Goal: Transaction & Acquisition: Obtain resource

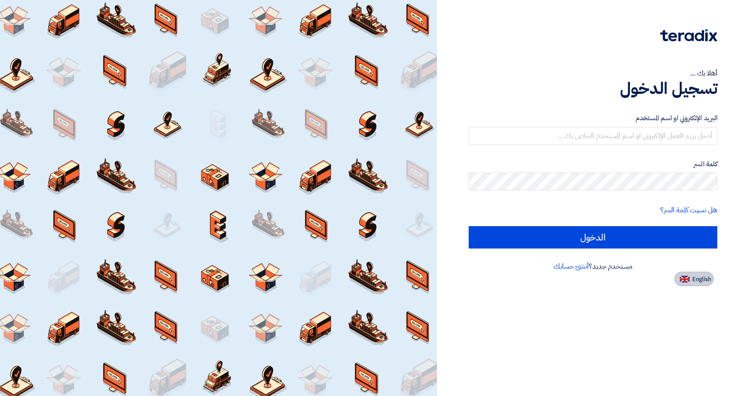
click at [689, 283] on button "English" at bounding box center [694, 279] width 39 height 14
type input "Sign in"
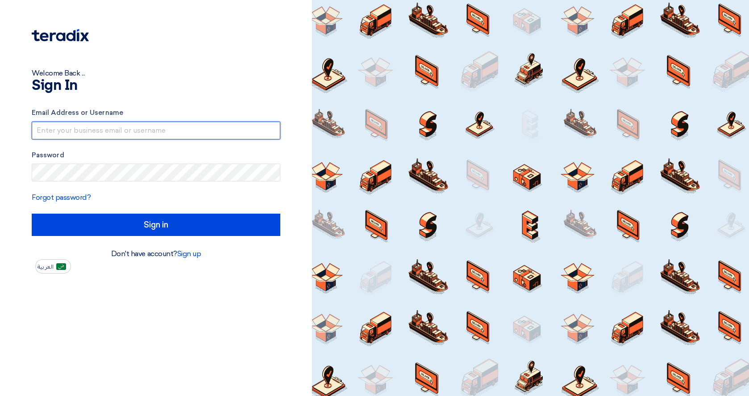
click at [131, 135] on input "text" at bounding box center [156, 130] width 249 height 18
type input "[EMAIL_ADDRESS][DOMAIN_NAME]"
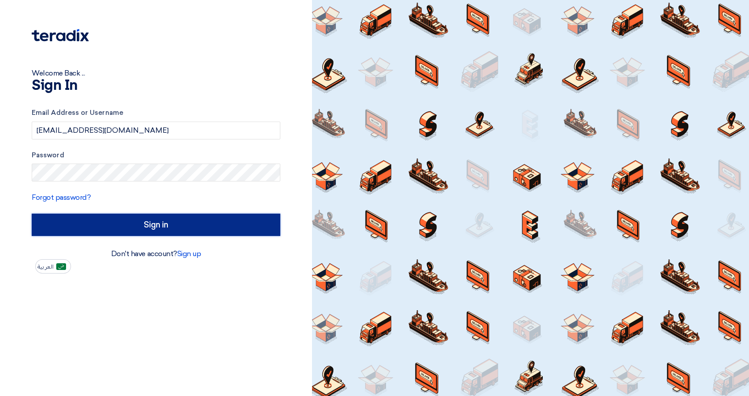
click at [161, 225] on input "Sign in" at bounding box center [156, 224] width 249 height 22
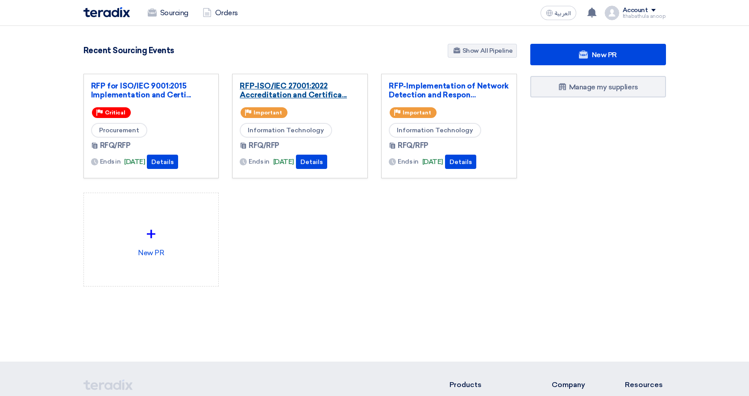
click at [310, 92] on link "RFP-ISO/IEC 27001:2022 Accreditation and Certifica..." at bounding box center [300, 90] width 121 height 18
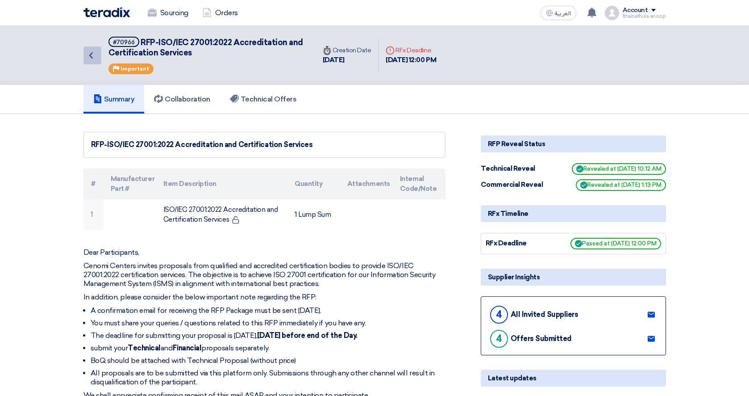
click at [91, 62] on link "Back" at bounding box center [93, 55] width 18 height 18
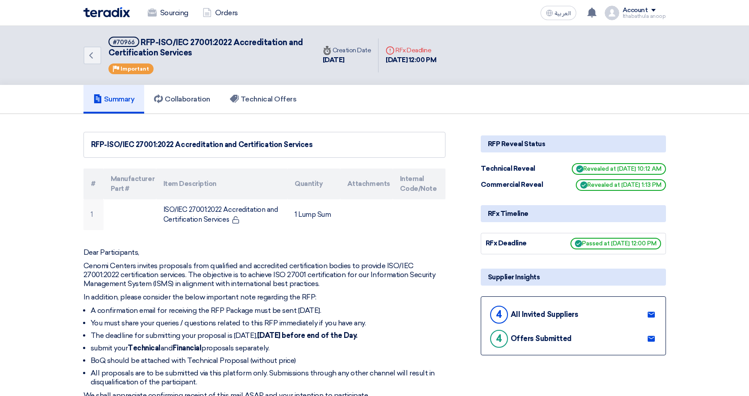
click at [116, 15] on img at bounding box center [107, 12] width 46 height 10
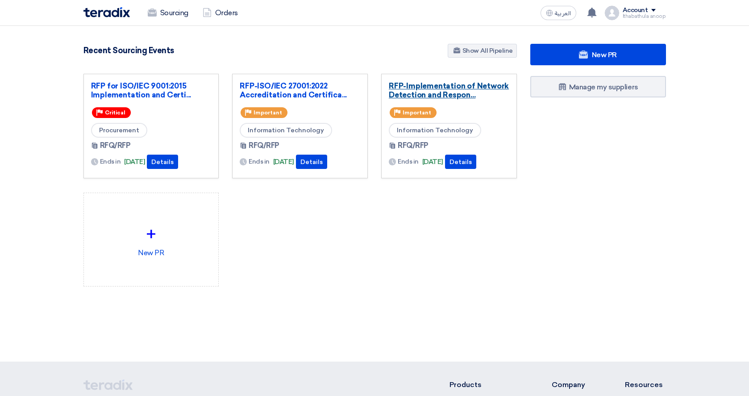
click at [425, 93] on link "RFP-Implementation of Network Detection and Respon..." at bounding box center [449, 90] width 121 height 18
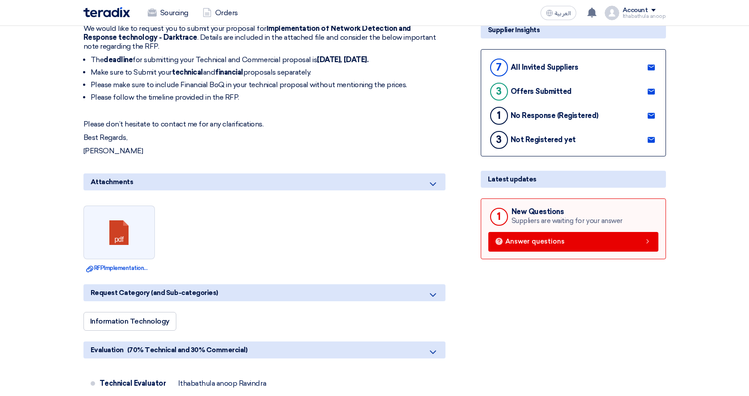
scroll to position [247, 0]
click at [543, 213] on div "New Questions" at bounding box center [567, 211] width 111 height 8
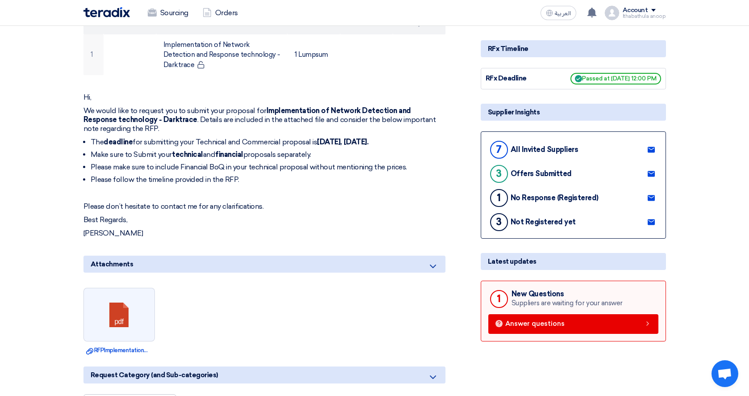
scroll to position [0, 0]
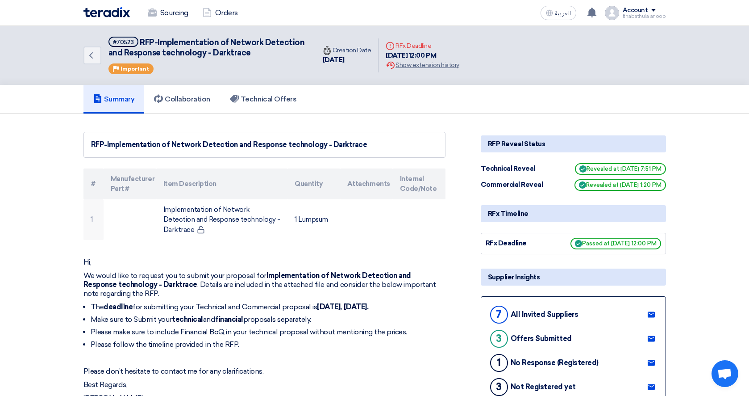
click at [115, 12] on img at bounding box center [107, 12] width 46 height 10
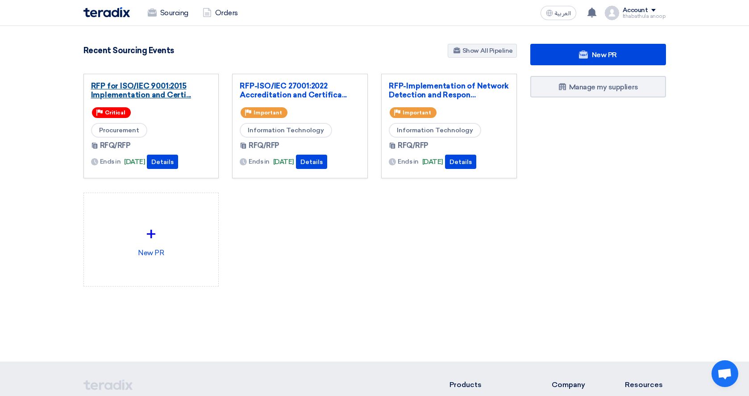
click at [163, 91] on link "RFP for ISO/IEC 9001:2015 Implementation and Certi..." at bounding box center [151, 90] width 121 height 18
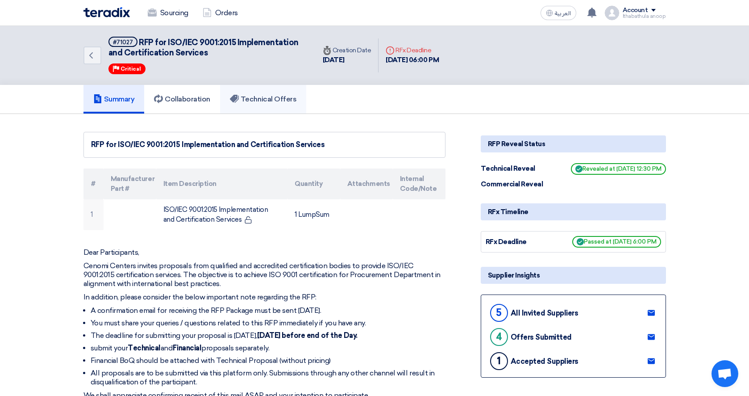
click at [287, 99] on h5 "Technical Offers" at bounding box center [263, 99] width 67 height 9
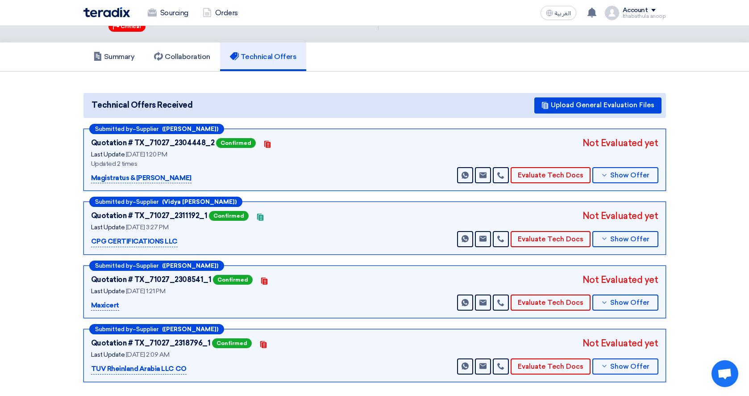
scroll to position [44, 0]
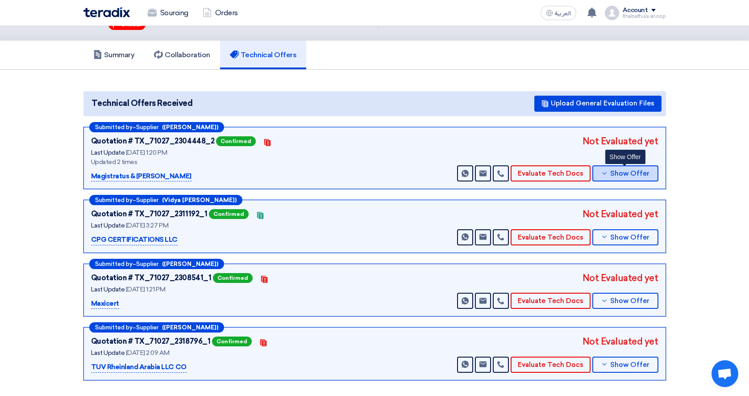
click at [625, 170] on span "Show Offer" at bounding box center [630, 173] width 39 height 7
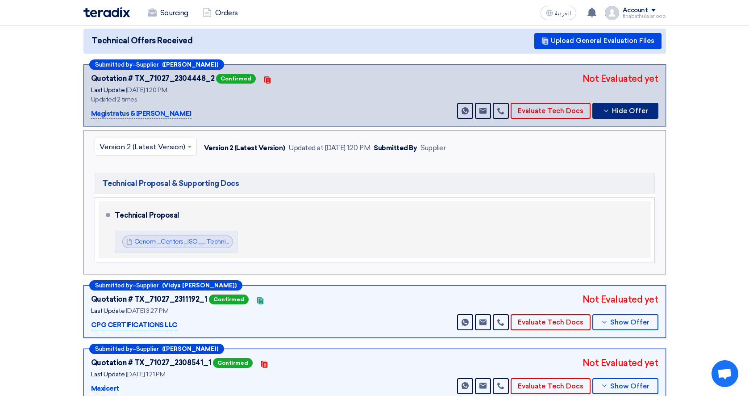
scroll to position [99, 0]
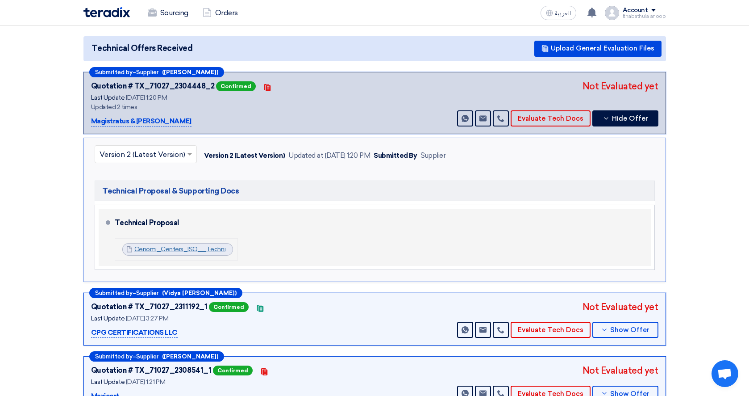
click at [201, 250] on link "Cenomi_Centers_ISO__Technical_Proposal__1756030838297.pdf" at bounding box center [230, 249] width 193 height 8
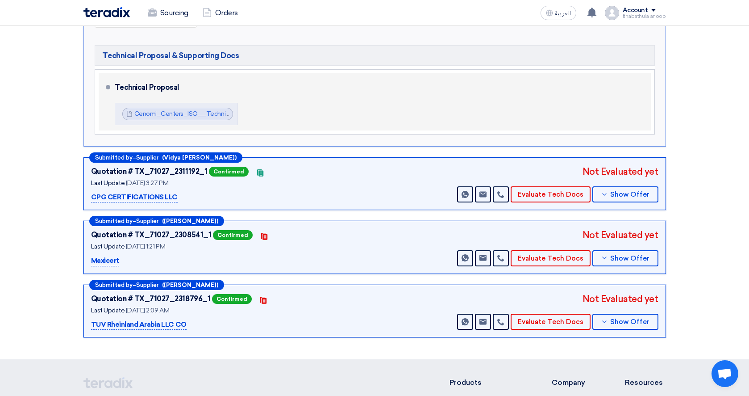
scroll to position [243, 0]
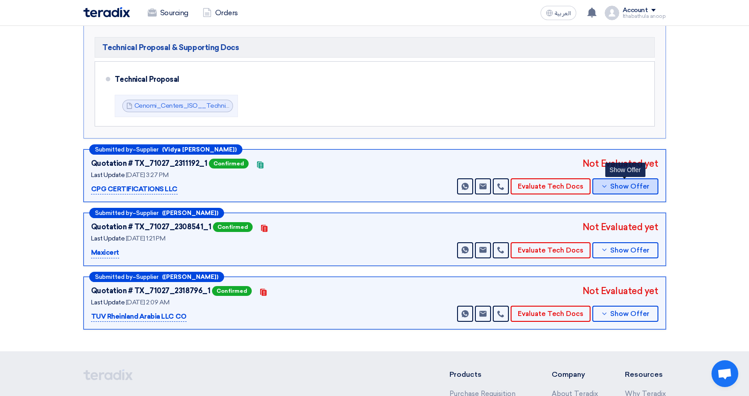
click at [607, 184] on icon at bounding box center [604, 186] width 7 height 7
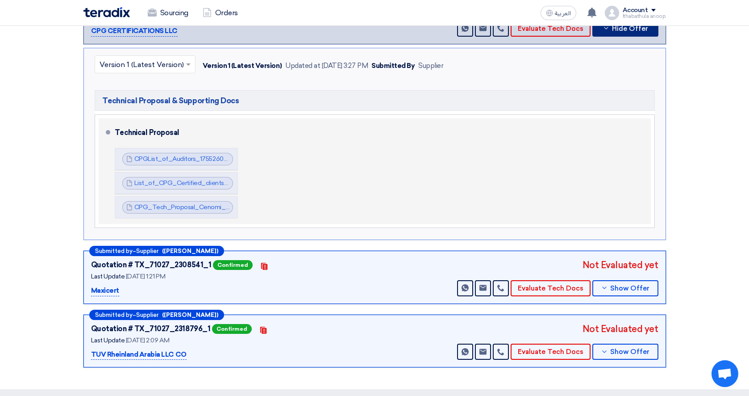
scroll to position [251, 0]
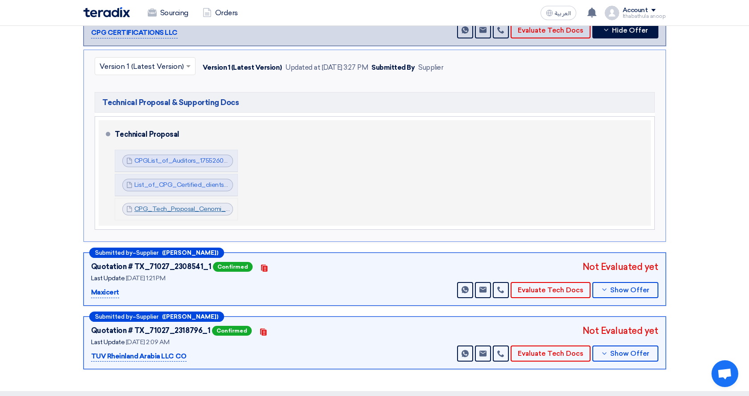
click at [211, 210] on link "CPG_Tech_Proposal_Cenomi_QMS__RFP___Rev__1755260786326.pdf" at bounding box center [241, 209] width 214 height 8
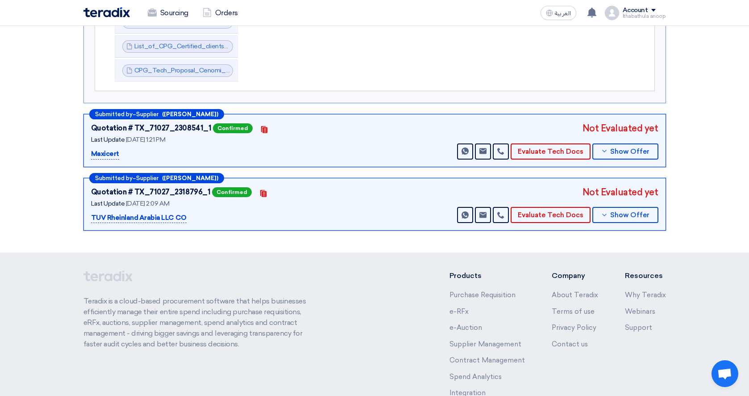
scroll to position [393, 0]
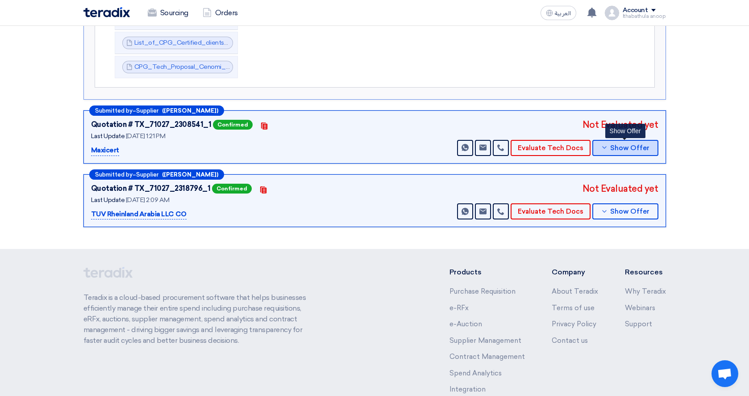
click at [608, 147] on icon at bounding box center [604, 147] width 7 height 7
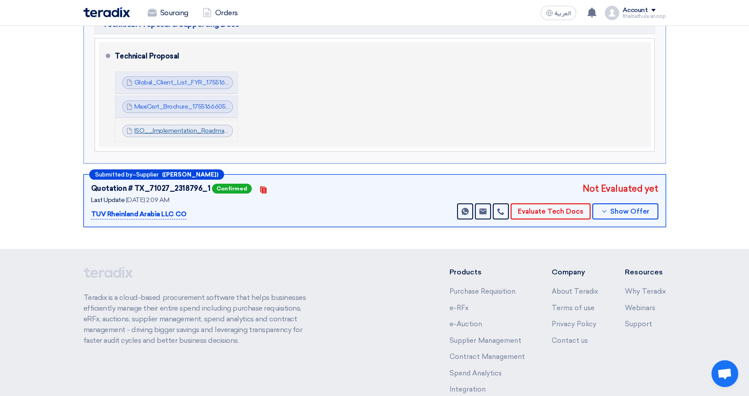
click at [213, 130] on link "ISO__Implementation_Roadmap_OBS_1755166664380.pdf" at bounding box center [219, 131] width 171 height 8
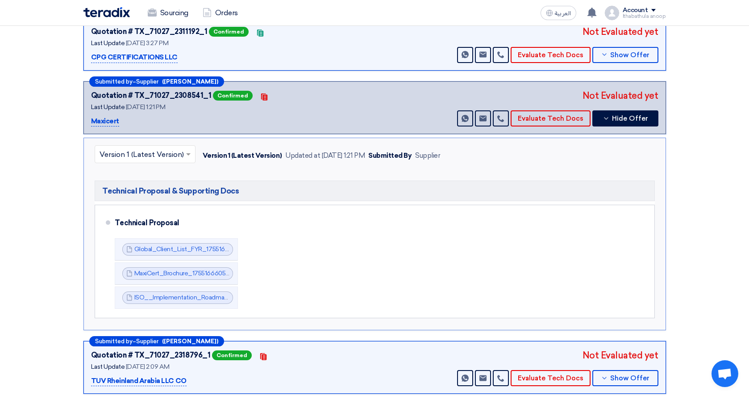
scroll to position [228, 0]
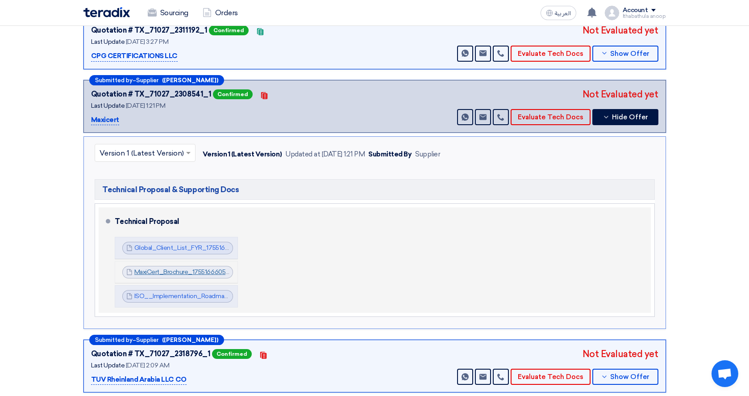
click at [193, 272] on link "MaxiCert_Brochure_1755166605324.pdf" at bounding box center [190, 272] width 113 height 8
click at [183, 249] on link "Global_Client_List_FYR_1755166599023.pdf" at bounding box center [197, 248] width 127 height 8
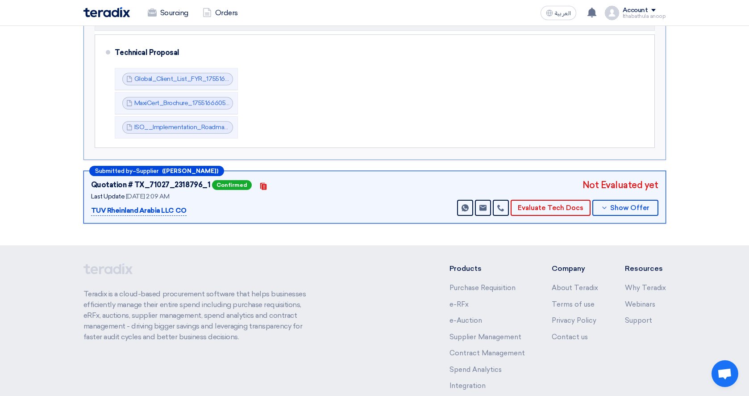
scroll to position [398, 0]
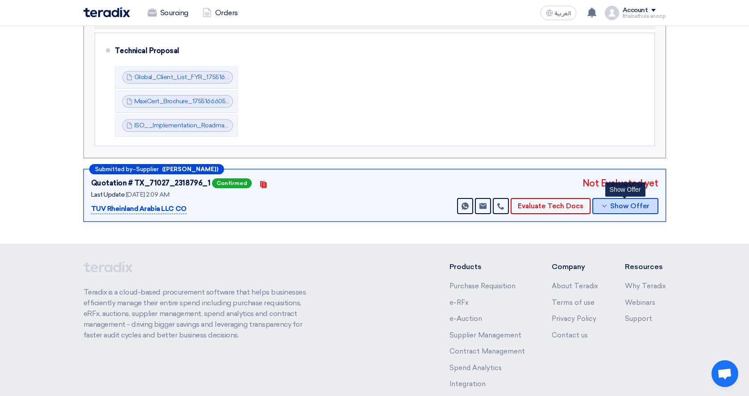
click at [607, 204] on icon at bounding box center [604, 205] width 7 height 7
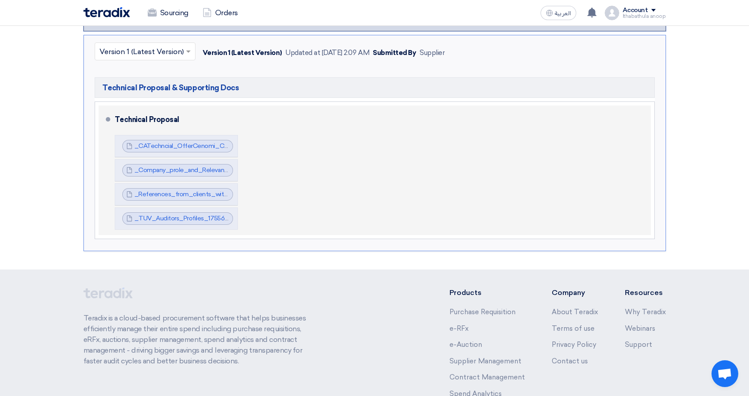
scroll to position [394, 0]
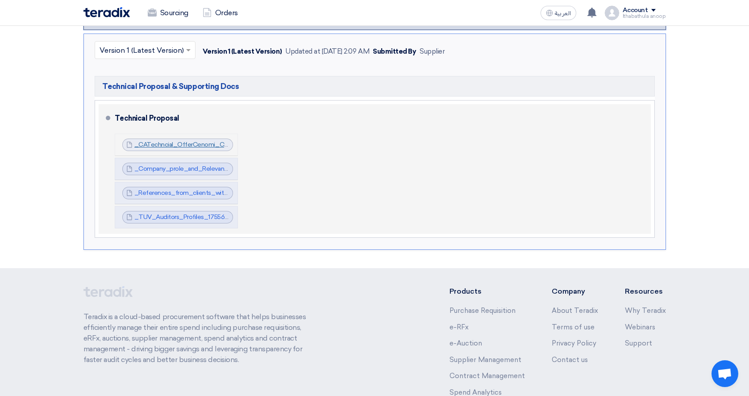
click at [202, 143] on link "_CATechncial_OfferCenomi_Centers_ISO_Single_SiteRev_1755644830569.pdf" at bounding box center [250, 145] width 232 height 8
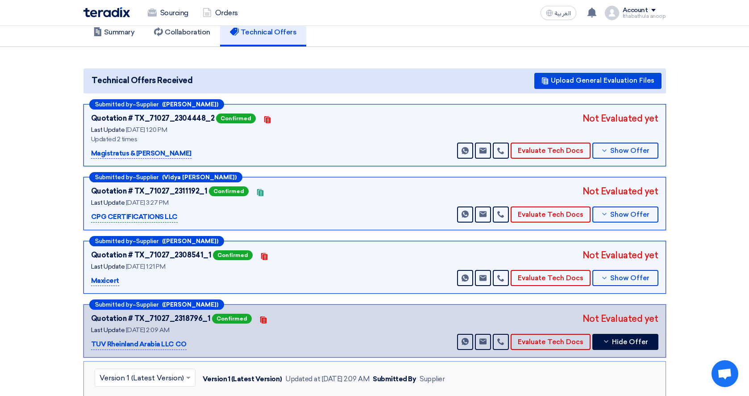
scroll to position [66, 0]
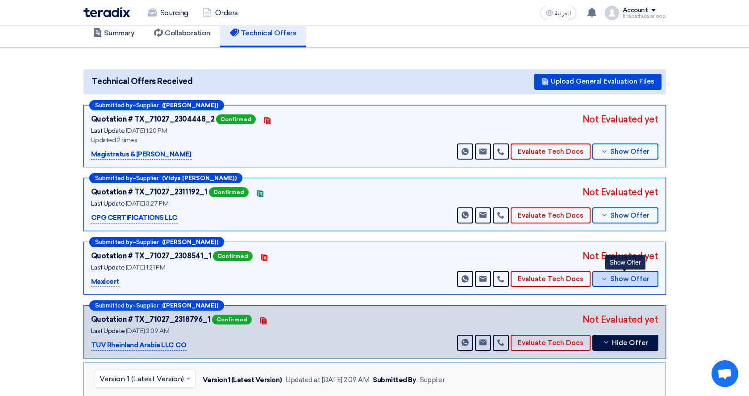
click at [635, 278] on span "Show Offer" at bounding box center [630, 279] width 39 height 7
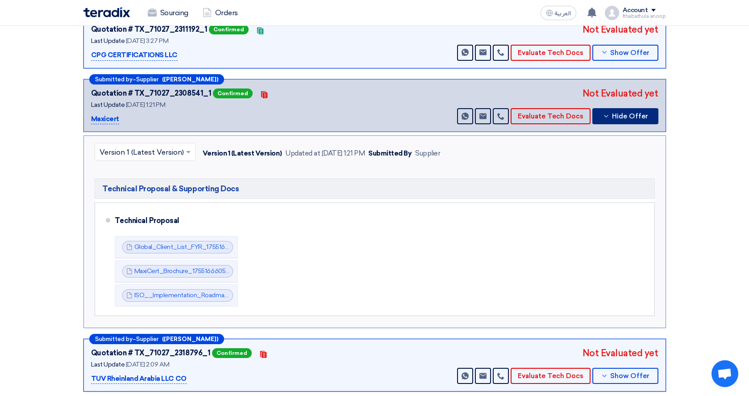
scroll to position [232, 0]
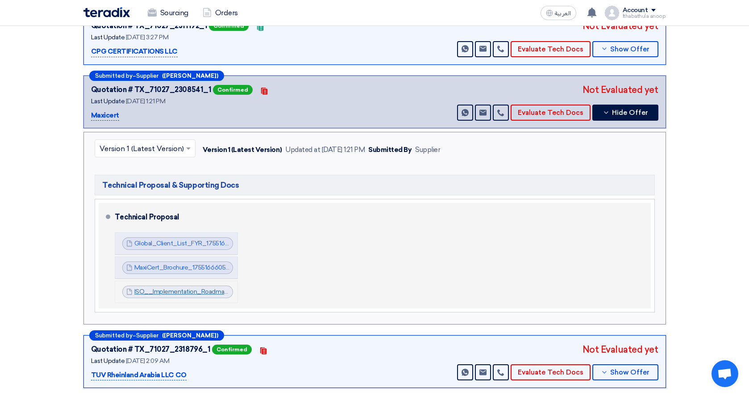
click at [184, 289] on link "ISO__Implementation_Roadmap_OBS_1755166664380.pdf" at bounding box center [219, 292] width 171 height 8
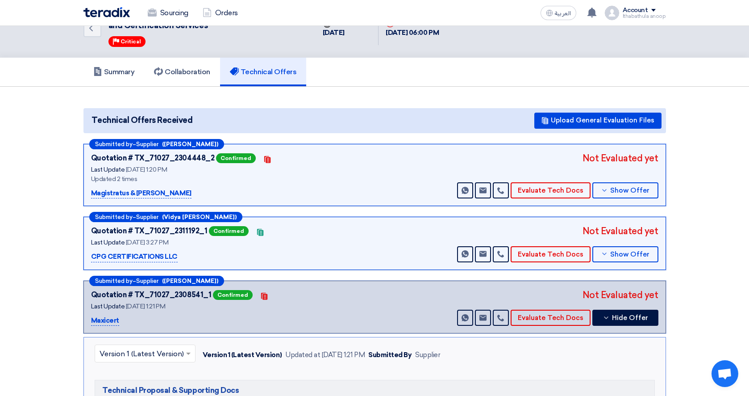
scroll to position [24, 0]
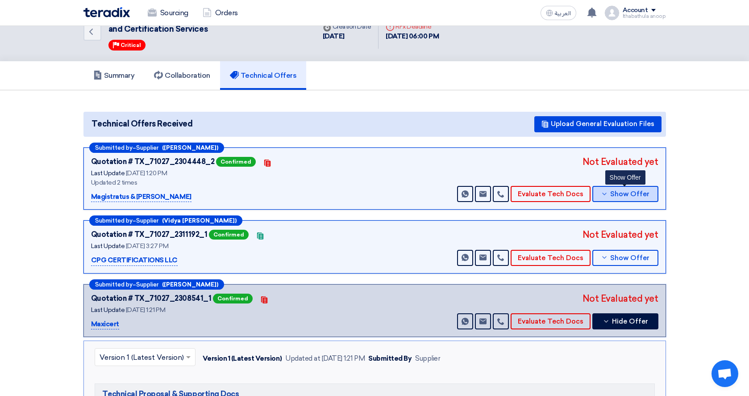
click at [606, 194] on use at bounding box center [605, 194] width 4 height 2
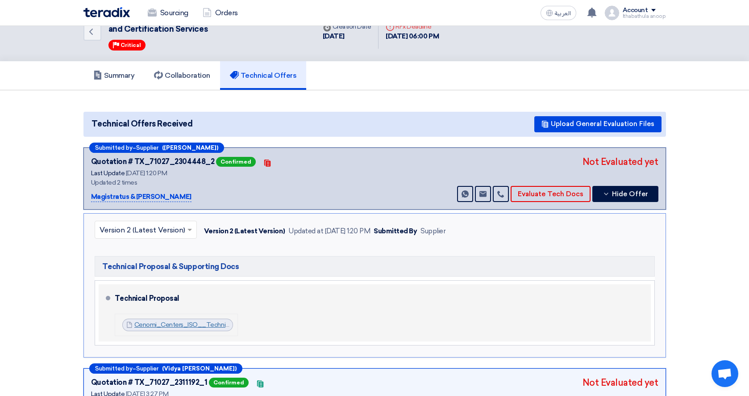
click at [204, 324] on link "Cenomi_Centers_ISO__Technical_Proposal__1756030838297.pdf" at bounding box center [230, 325] width 193 height 8
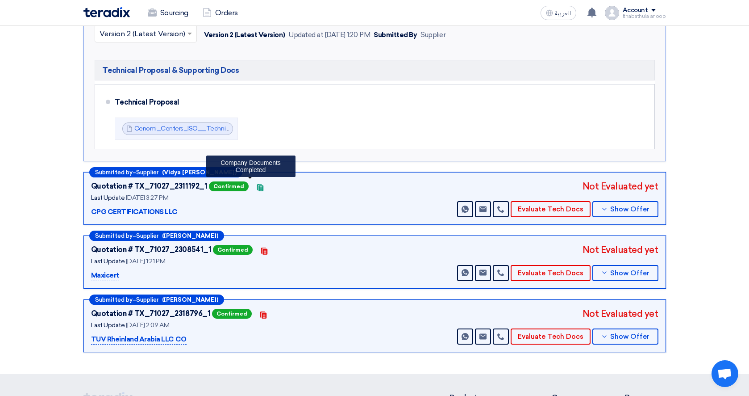
scroll to position [222, 0]
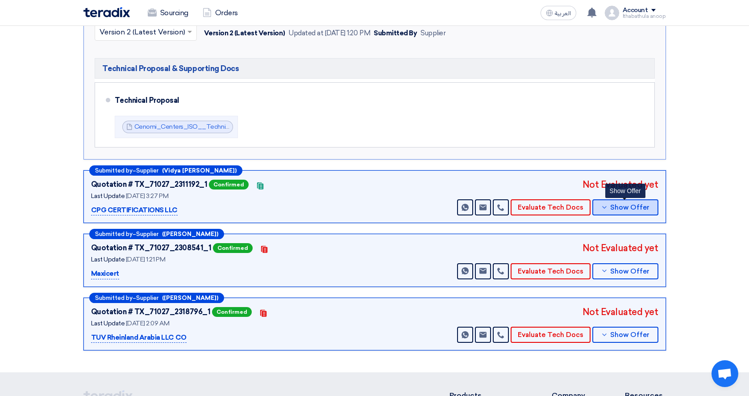
click at [603, 206] on icon at bounding box center [604, 207] width 7 height 7
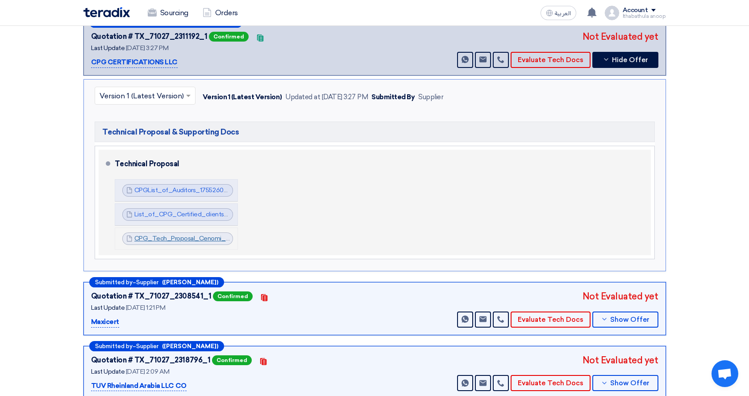
click at [183, 239] on link "CPG_Tech_Proposal_Cenomi_QMS__RFP___Rev__1755260786326.pdf" at bounding box center [241, 238] width 214 height 8
